Goal: Task Accomplishment & Management: Manage account settings

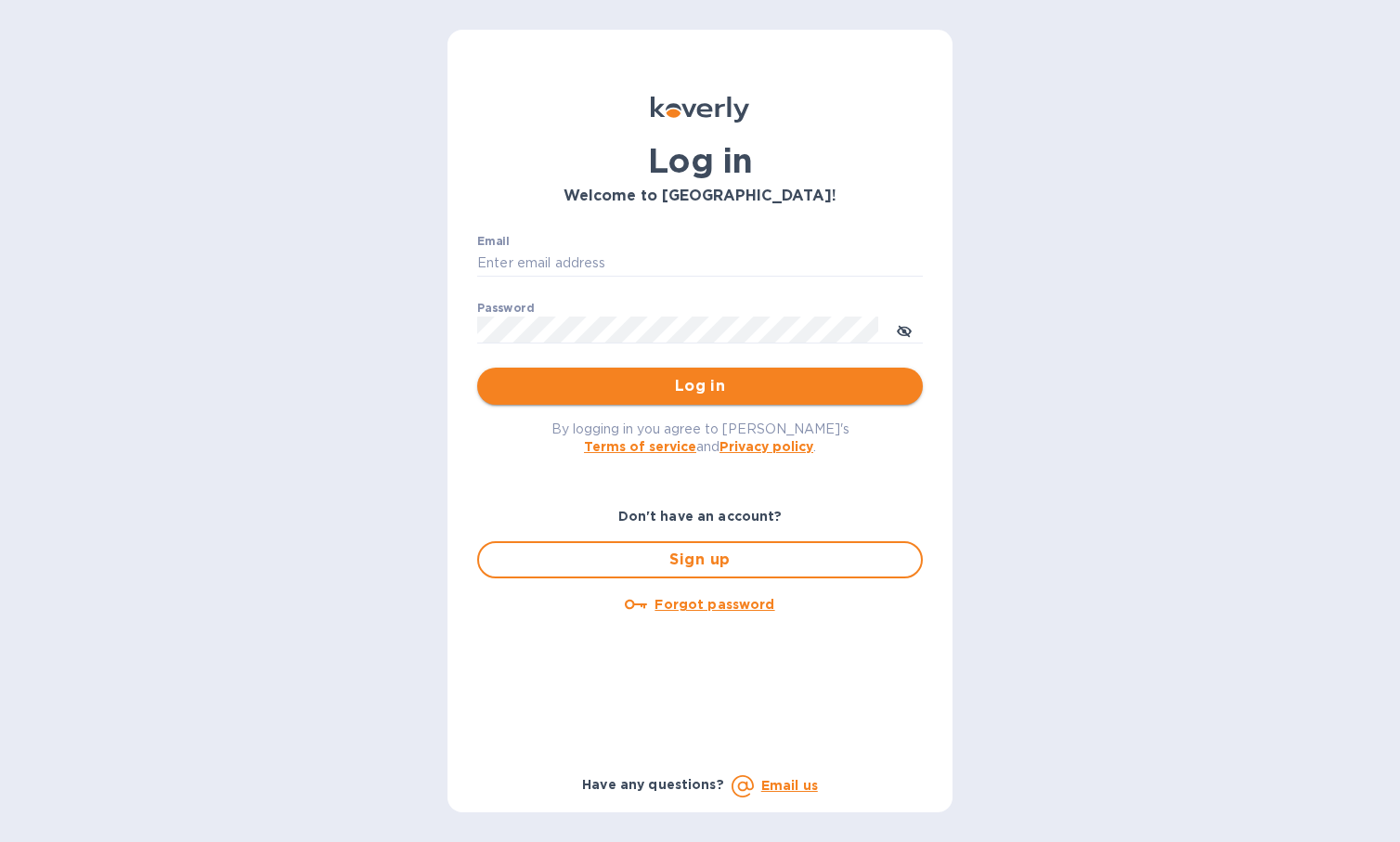
type input "[EMAIL_ADDRESS][DOMAIN_NAME]"
click at [652, 381] on span "Log in" at bounding box center [700, 386] width 416 height 23
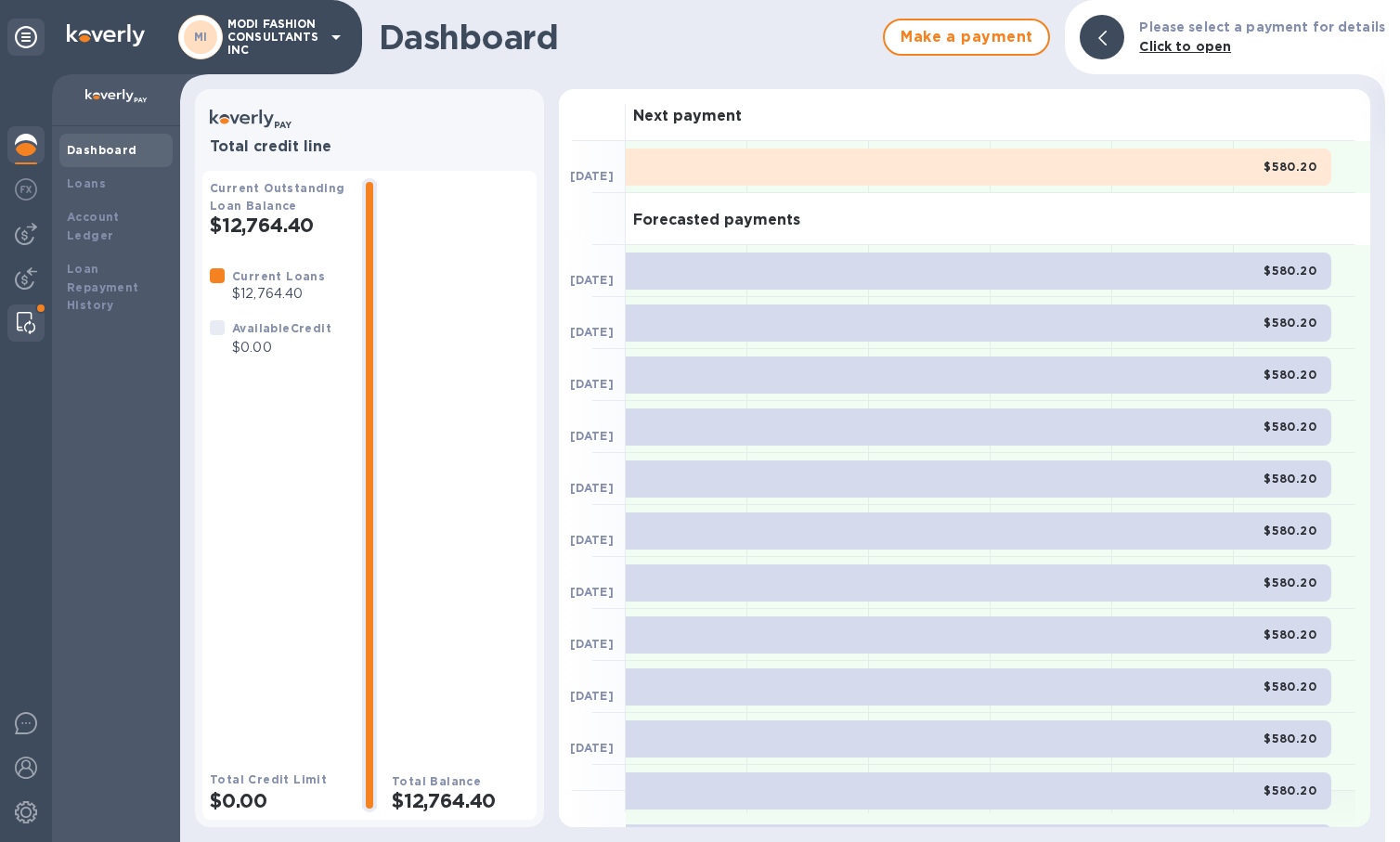
click at [23, 316] on img at bounding box center [26, 324] width 19 height 23
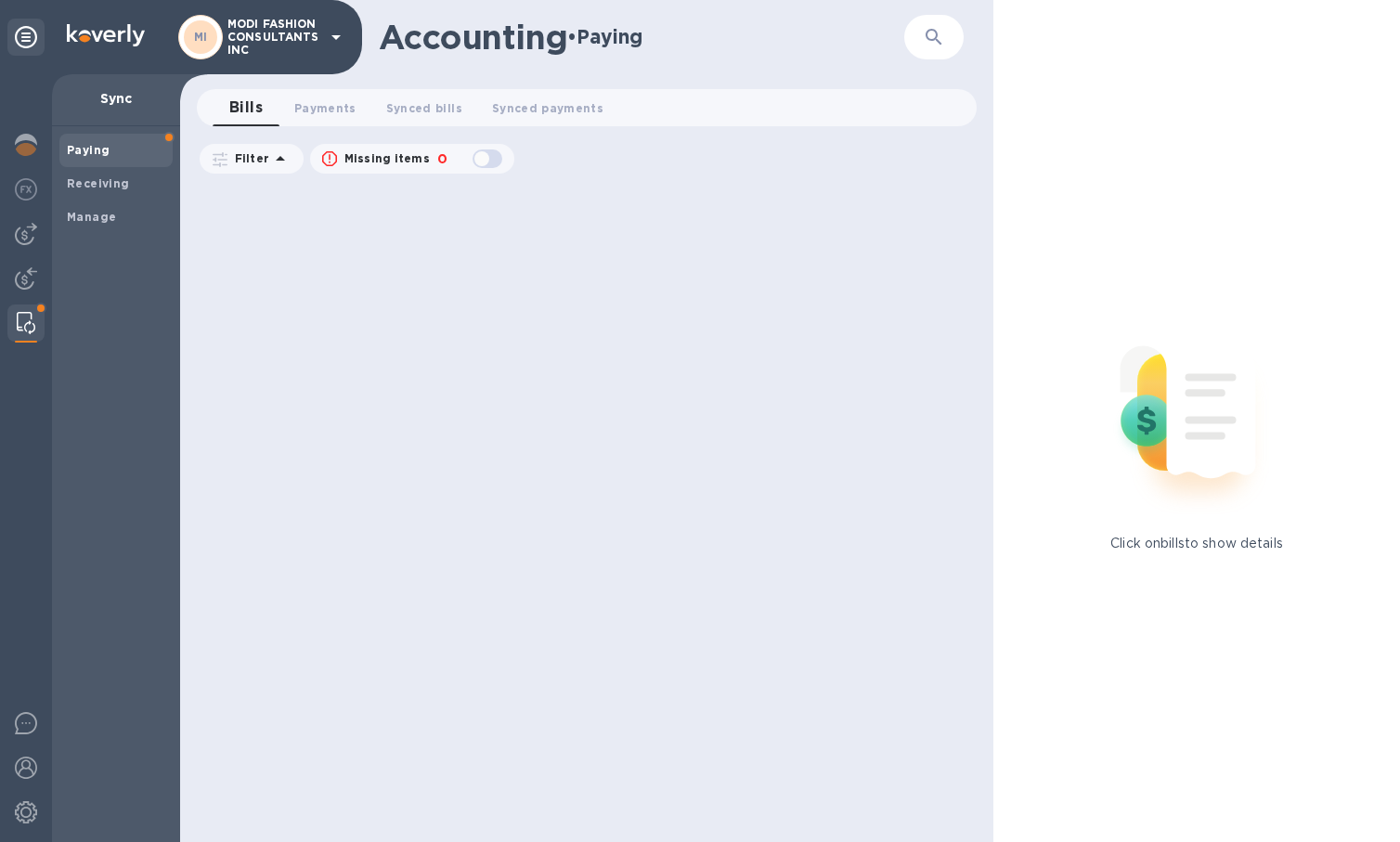
click at [26, 307] on div at bounding box center [26, 323] width 33 height 37
click at [480, 153] on div "button" at bounding box center [487, 158] width 37 height 26
click at [491, 157] on div "button" at bounding box center [487, 158] width 37 height 26
checkbox input "false"
click at [92, 148] on b "Paying" at bounding box center [88, 149] width 43 height 14
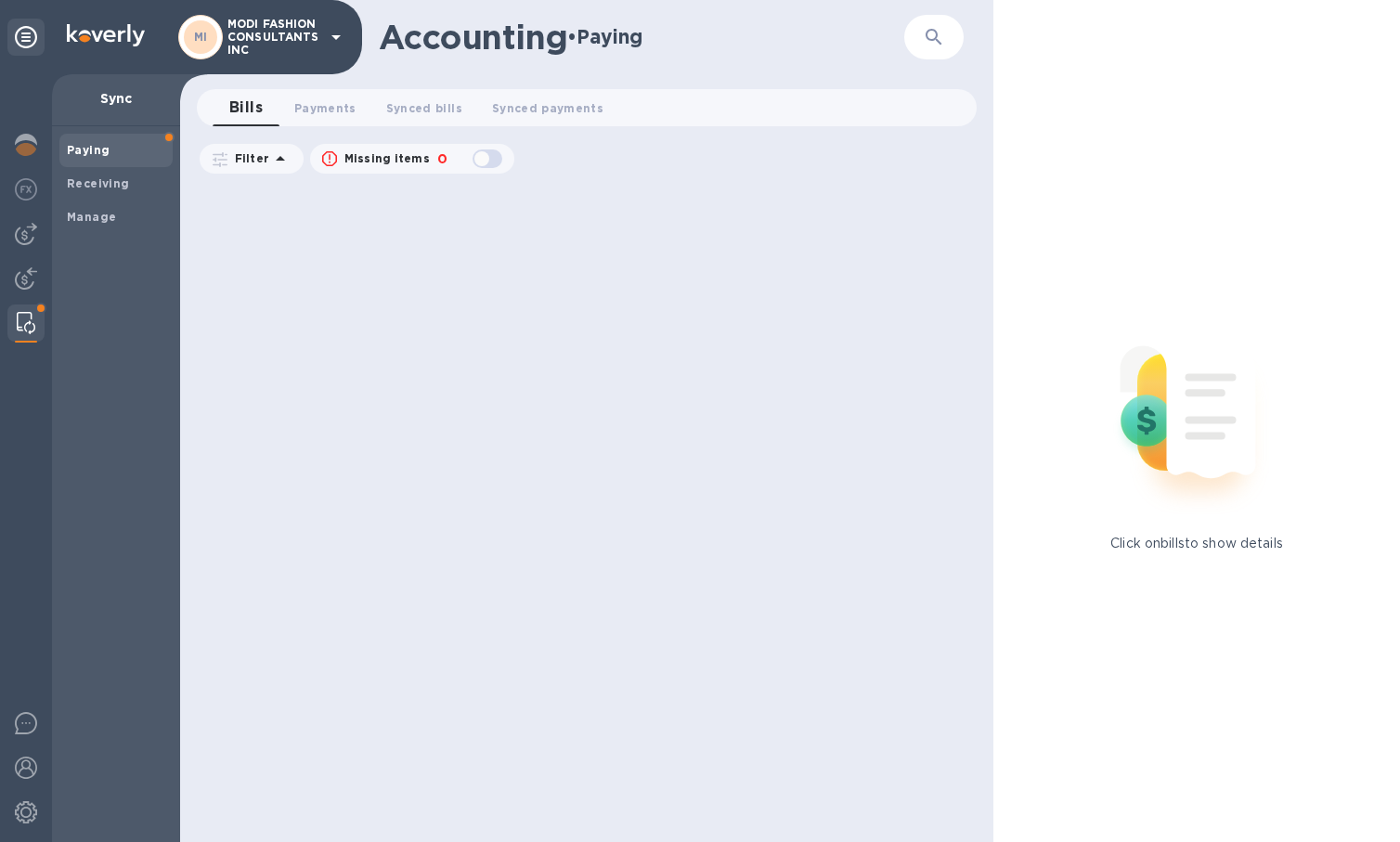
click at [21, 612] on div at bounding box center [26, 459] width 52 height 768
